Goal: Information Seeking & Learning: Find specific fact

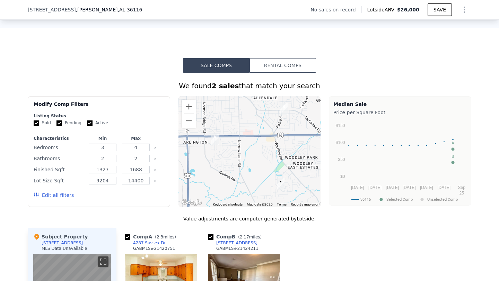
scroll to position [479, 0]
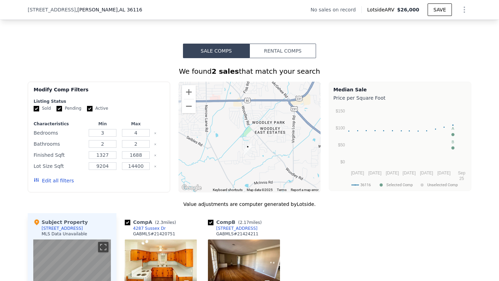
drag, startPoint x: 277, startPoint y: 168, endPoint x: 241, endPoint y: 147, distance: 42.0
click at [241, 147] on div at bounding box center [249, 137] width 142 height 111
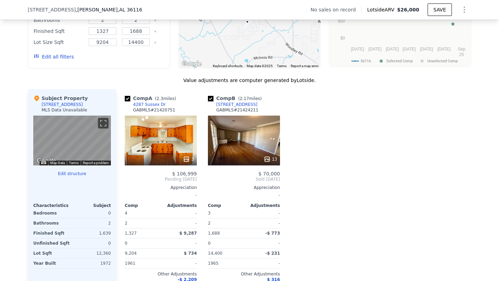
scroll to position [612, 0]
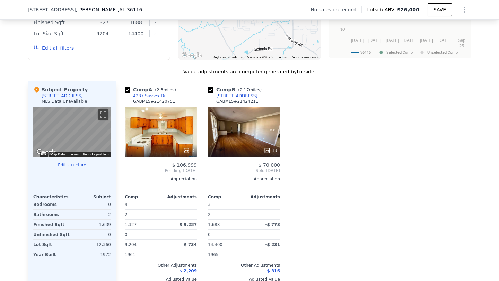
click at [152, 137] on div "3" at bounding box center [161, 132] width 72 height 50
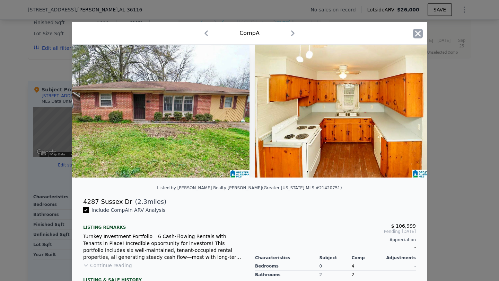
click at [418, 37] on icon "button" at bounding box center [418, 34] width 10 height 10
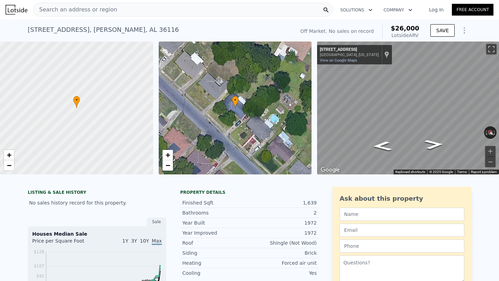
click at [90, 7] on span "Search an address or region" at bounding box center [76, 10] width 84 height 8
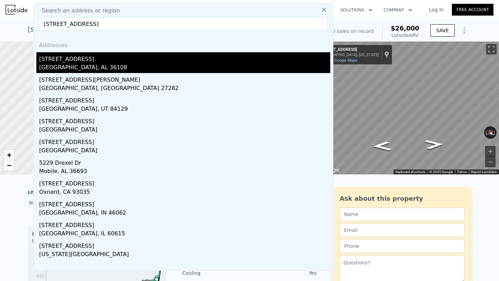
type input "[STREET_ADDRESS]"
click at [143, 65] on div "[GEOGRAPHIC_DATA], AL 36108" at bounding box center [184, 68] width 291 height 10
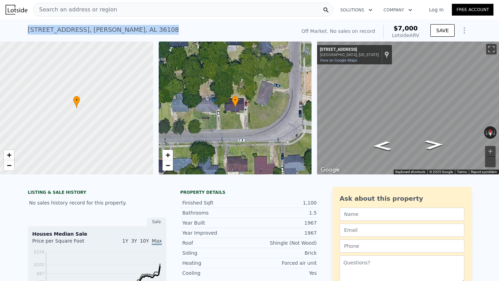
drag, startPoint x: 28, startPoint y: 30, endPoint x: 165, endPoint y: 28, distance: 137.2
click at [165, 28] on div "[STREET_ADDRESS][PERSON_NAME] No sales on record (~ARV $7k )" at bounding box center [160, 31] width 265 height 19
copy div "[STREET_ADDRESS][PERSON_NAME]"
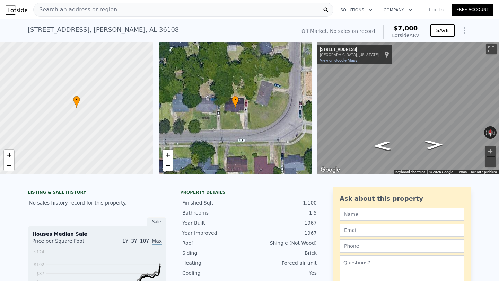
click at [79, 14] on div "Search an address or region" at bounding box center [76, 9] width 84 height 13
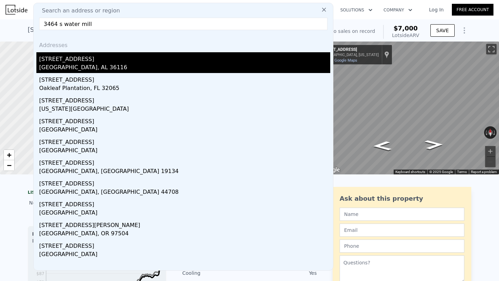
type input "3464 s water mill"
click at [116, 58] on div "[STREET_ADDRESS]" at bounding box center [184, 57] width 291 height 11
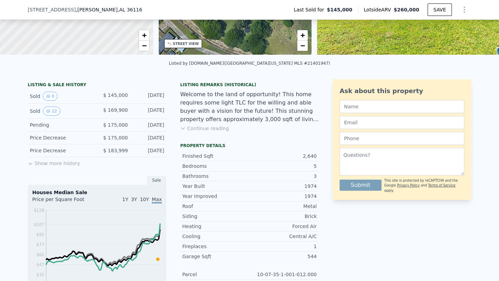
scroll to position [2, 0]
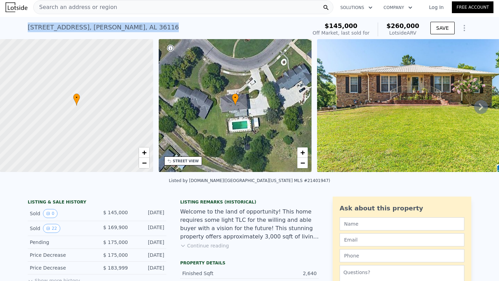
drag, startPoint x: 22, startPoint y: 28, endPoint x: 169, endPoint y: 24, distance: 146.6
click at [169, 24] on div "[STREET_ADDRESS] Sold [DATE] for $145k (~ARV $260k ) $145,000 Off Market, last …" at bounding box center [249, 28] width 499 height 22
copy div "[STREET_ADDRESS]"
